Goal: Transaction & Acquisition: Purchase product/service

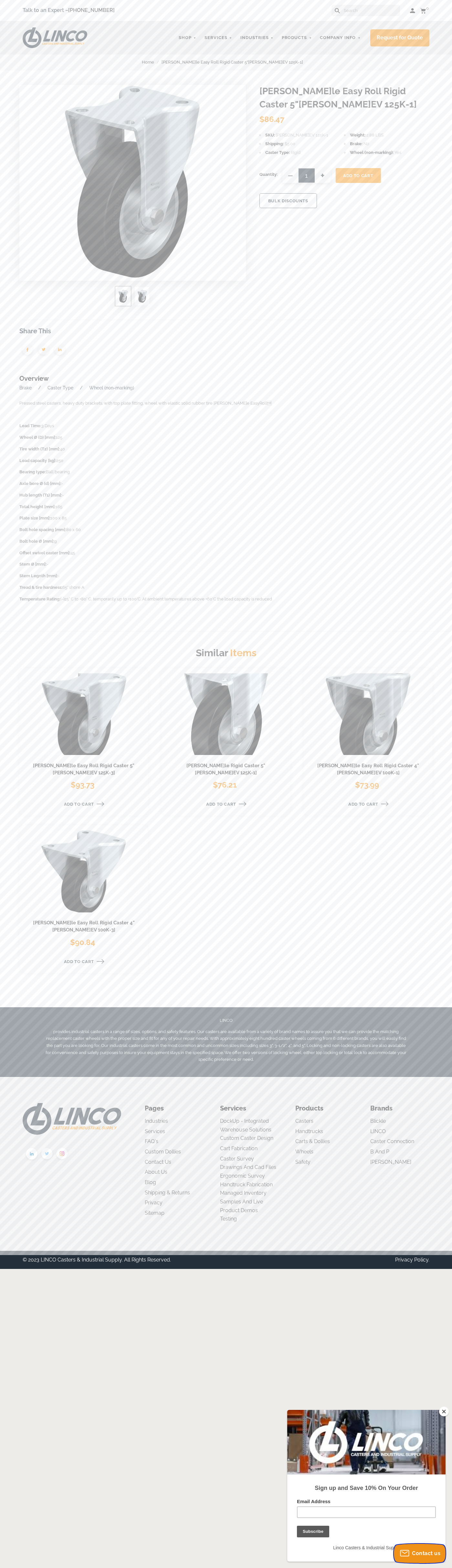
click at [420, 1553] on span "Contact us" at bounding box center [426, 1553] width 29 height 6
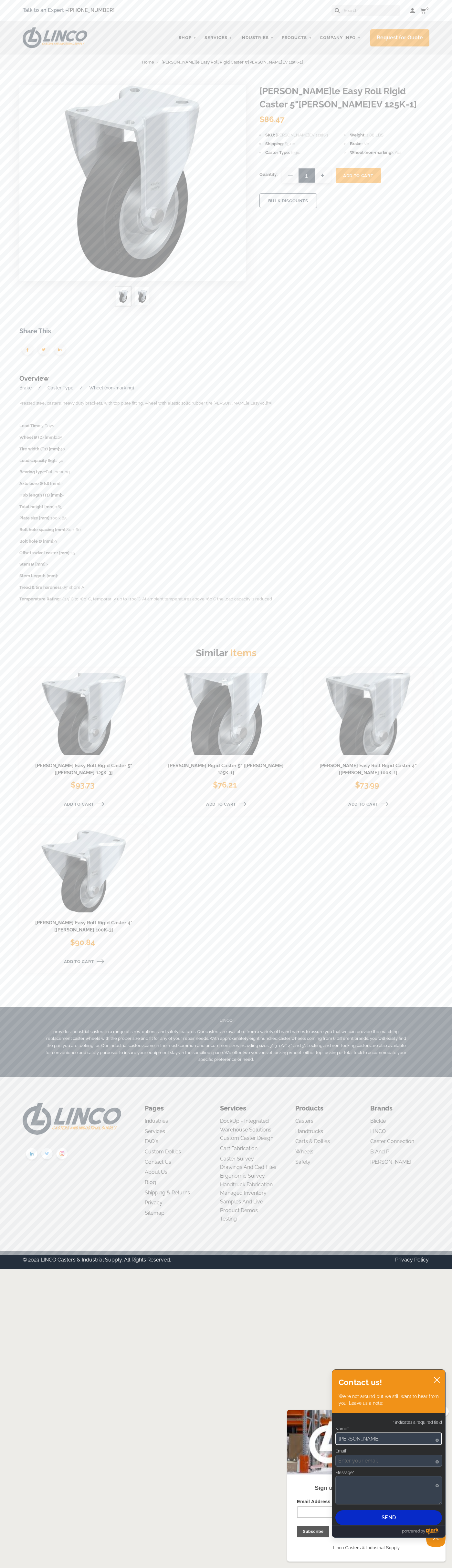
type input "[PERSON_NAME]"
click at [358, 175] on span "Add To Cart" at bounding box center [358, 176] width 30 height 5
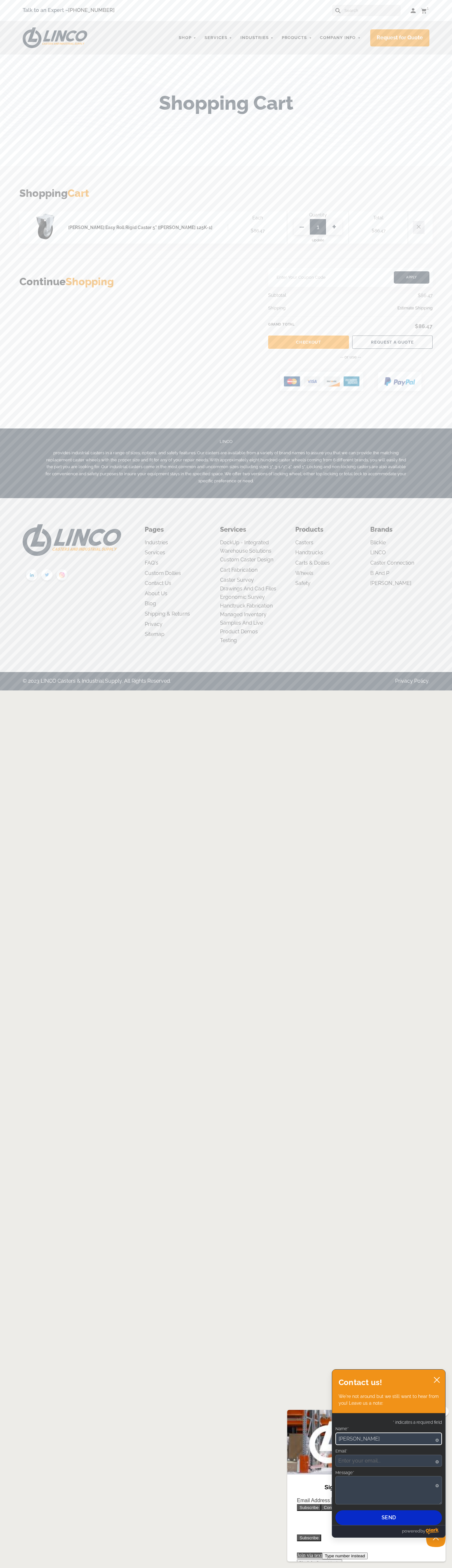
type input "[PERSON_NAME]"
click at [308, 342] on link "Checkout" at bounding box center [308, 342] width 80 height 13
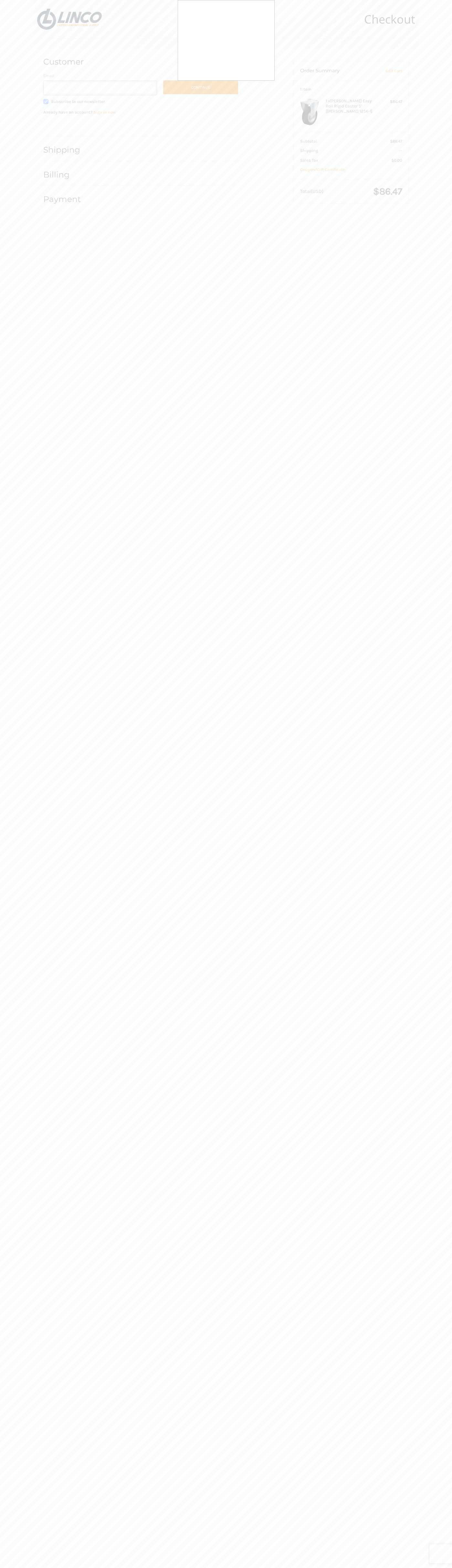
click at [75, 126] on div at bounding box center [226, 784] width 452 height 1568
type input "[EMAIL_ADDRESS][DOMAIN_NAME]"
click at [200, 87] on button "Continue" at bounding box center [200, 87] width 75 height 14
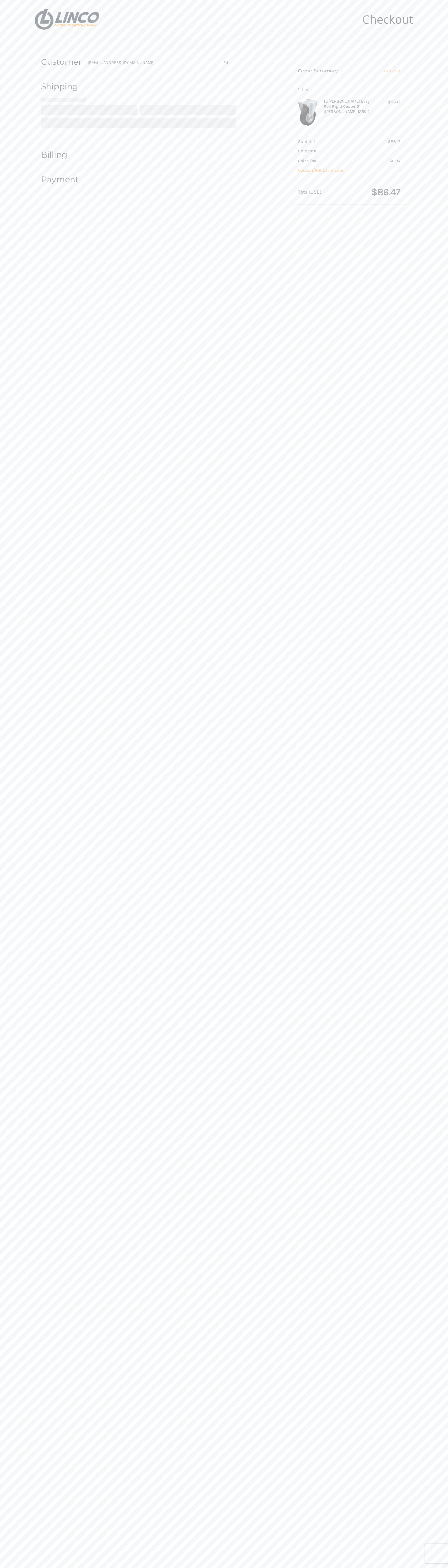
select select "US"
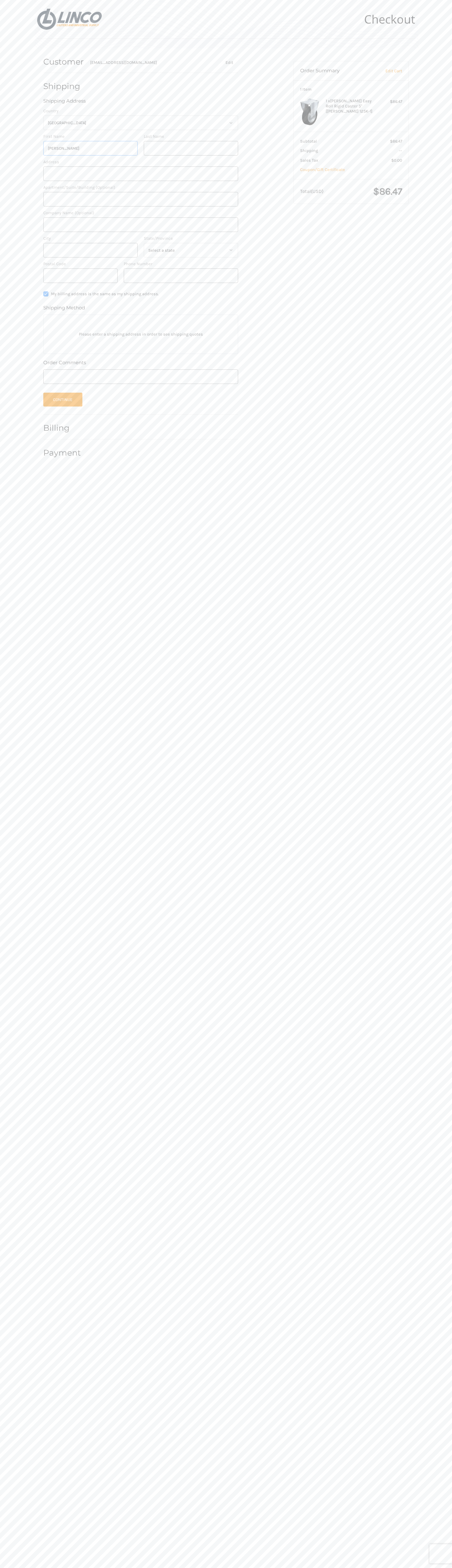
type input "[PERSON_NAME]"
type input "Smith"
type input "401 North Tryon Street"
type input "First floor"
type input "[PERSON_NAME]"
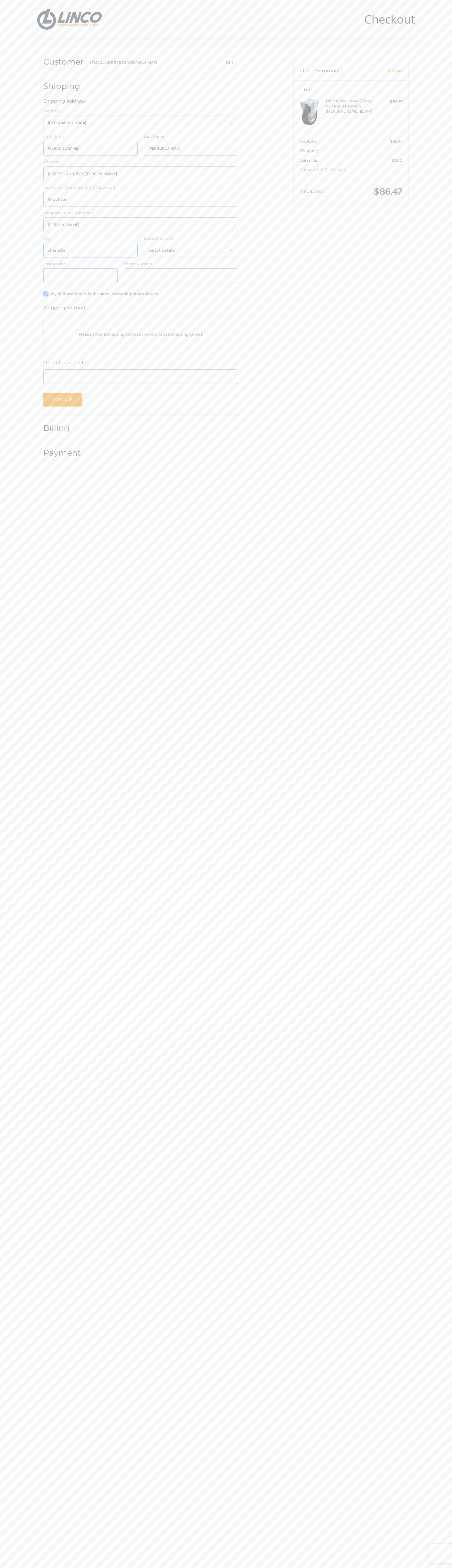
type input "charlotte"
select select "NC"
type input "28202"
type input "6502530000"
radio input "true"
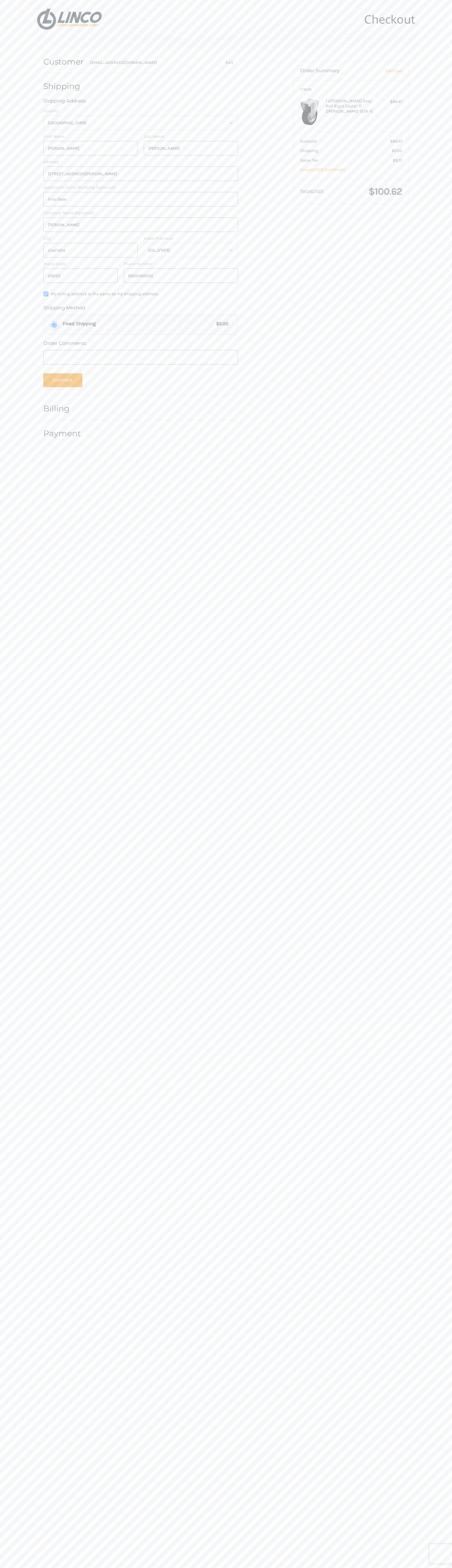
click at [141, 187] on label "Apartment/Suite/Building (Optional)" at bounding box center [141, 187] width 195 height 7
click at [141, 192] on input "First floor" at bounding box center [141, 199] width 195 height 15
click at [63, 380] on button "Continue" at bounding box center [63, 380] width 39 height 14
click at [101, 1] on header "Checkout" at bounding box center [226, 19] width 378 height 39
click at [426, 1475] on body "Checkout Customer johnsmith001@storebotmail.joonix.net Shipping John Smith John…" at bounding box center [226, 784] width 452 height 1568
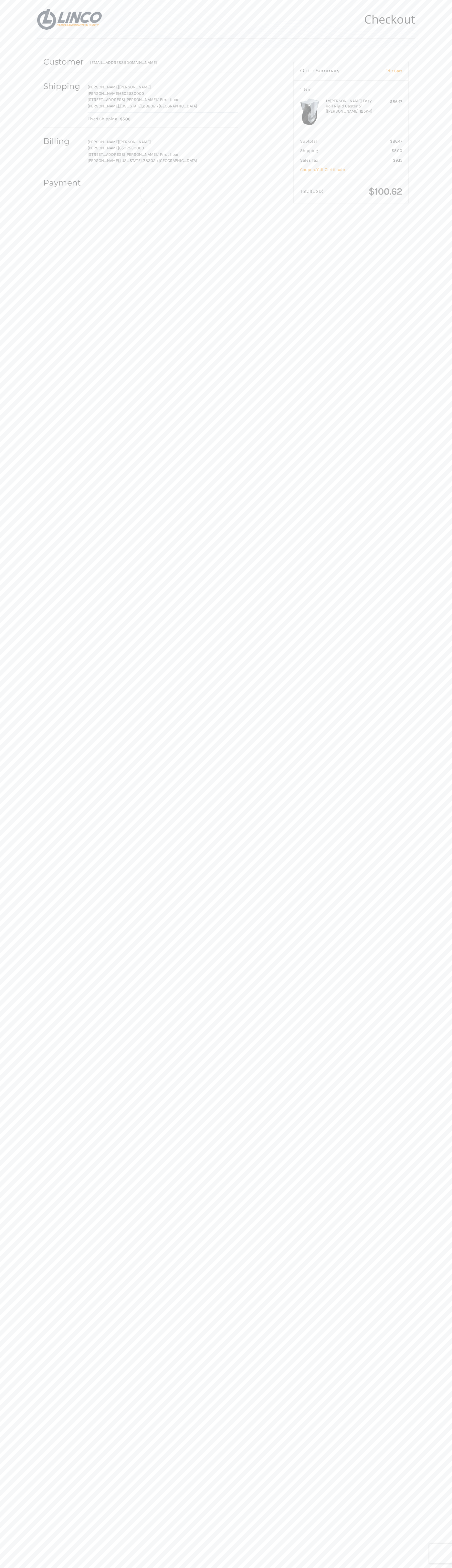
click at [355, 1568] on html "Checkout Customer johnsmith001@storebotmail.joonix.net Shipping John Smith John…" at bounding box center [226, 784] width 452 height 1568
click at [14, 437] on body "Checkout Customer johnsmith001@storebotmail.joonix.net Shipping John Smith John…" at bounding box center [226, 784] width 452 height 1568
